Goal: Navigation & Orientation: Go to known website

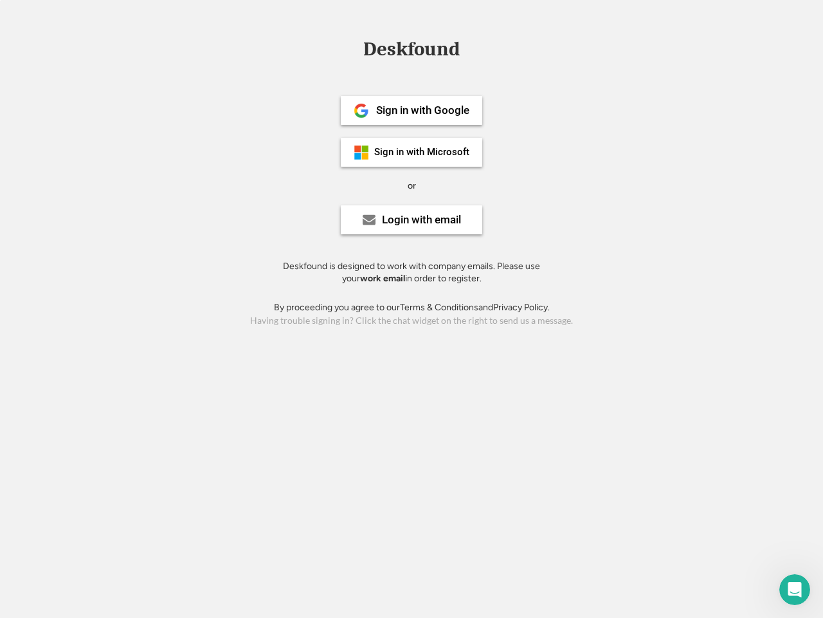
click at [412, 184] on div "or" at bounding box center [412, 185] width 8 height 13
click at [412, 51] on div "Deskfound" at bounding box center [411, 49] width 109 height 20
click at [352, 48] on div "Deskfound" at bounding box center [411, 51] width 823 height 24
click at [412, 51] on div "Deskfound" at bounding box center [411, 49] width 109 height 20
click at [412, 185] on div "or" at bounding box center [412, 185] width 8 height 13
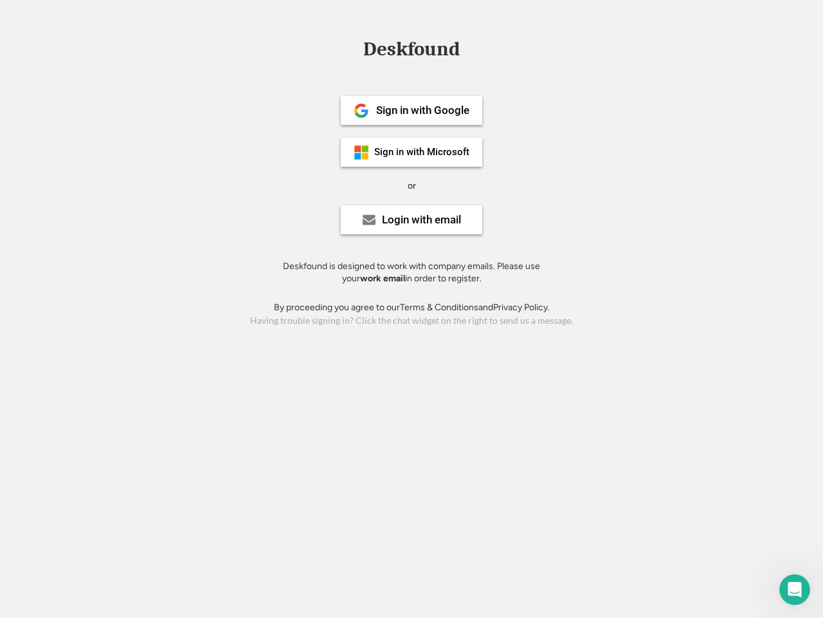
click at [412, 110] on div "Sign in with Google" at bounding box center [422, 110] width 93 height 11
click at [423, 110] on div "Sign in with Google" at bounding box center [422, 110] width 93 height 11
click at [362, 111] on img at bounding box center [361, 110] width 15 height 15
click at [412, 152] on div "Sign in with Microsoft" at bounding box center [421, 152] width 95 height 10
click at [423, 152] on div "Sign in with Microsoft" at bounding box center [421, 152] width 95 height 10
